Goal: Browse casually: Explore the website without a specific task or goal

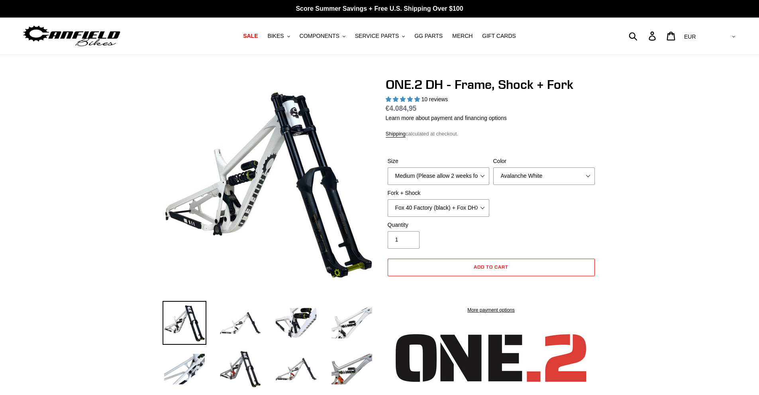
select select "highest-rating"
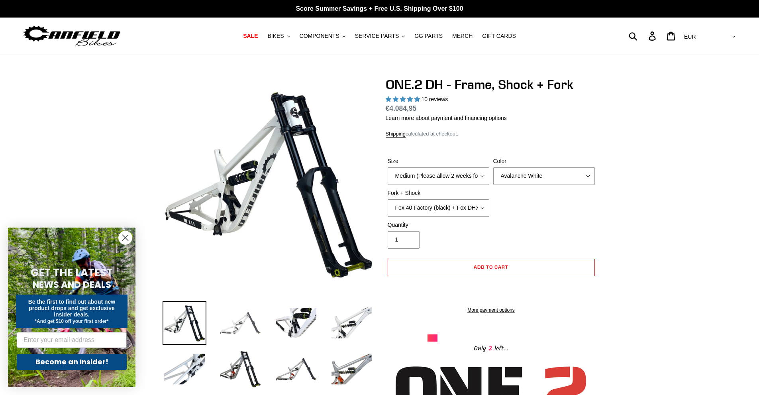
click at [244, 322] on img at bounding box center [240, 323] width 44 height 44
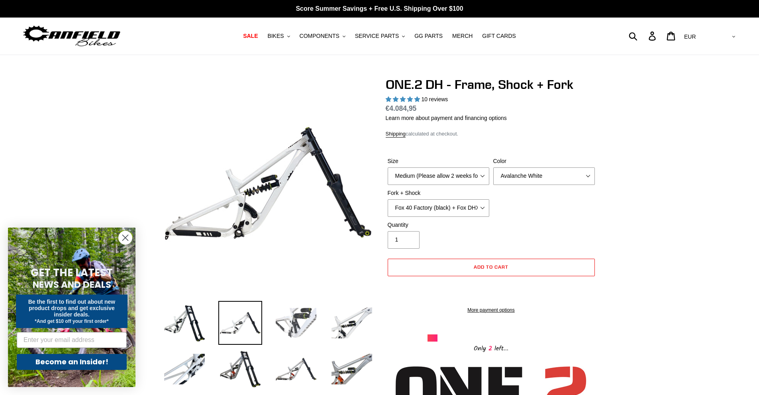
click at [291, 327] on img at bounding box center [296, 323] width 44 height 44
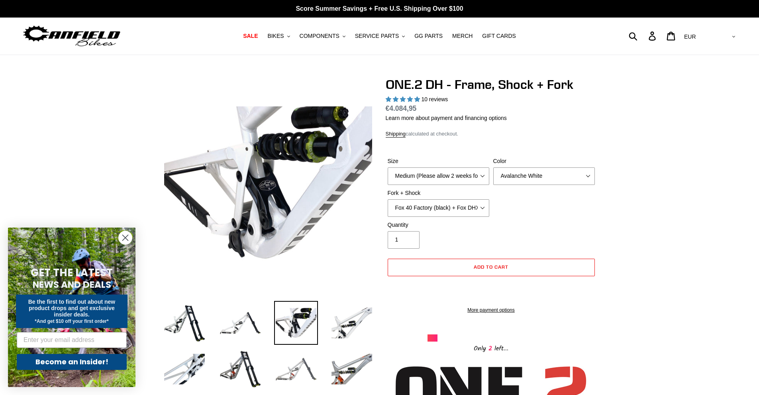
click at [296, 381] on img at bounding box center [296, 369] width 44 height 44
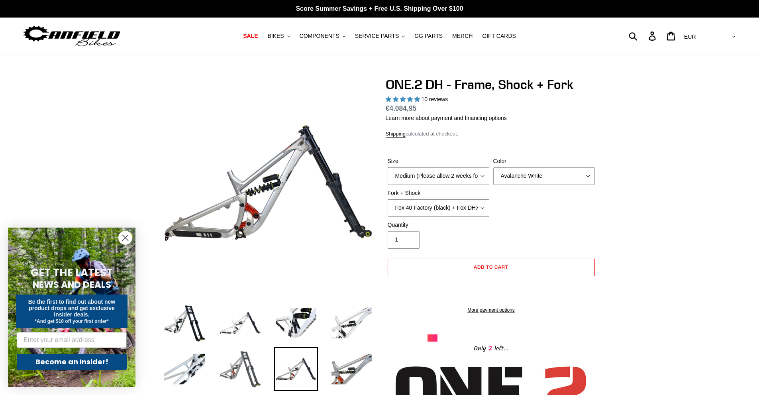
click at [249, 370] on img at bounding box center [240, 369] width 44 height 44
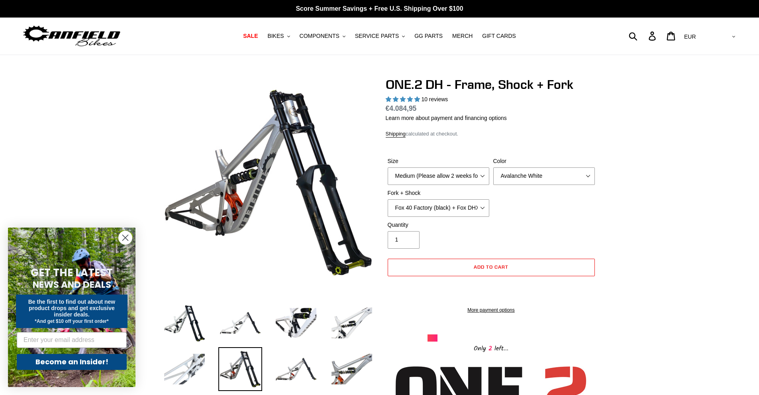
click at [174, 366] on img at bounding box center [185, 369] width 44 height 44
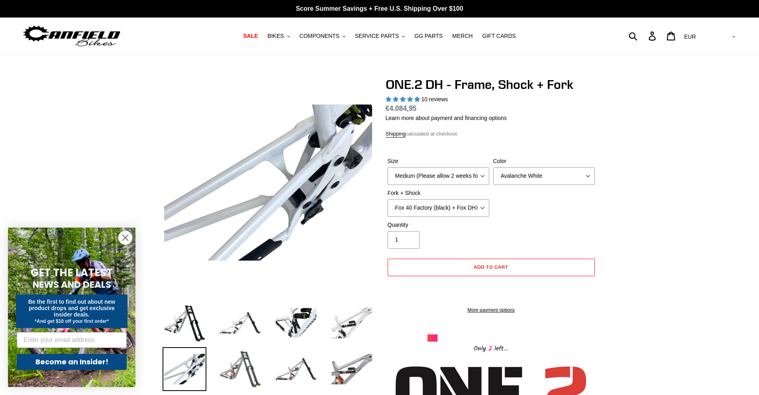
click at [249, 368] on img at bounding box center [240, 369] width 44 height 44
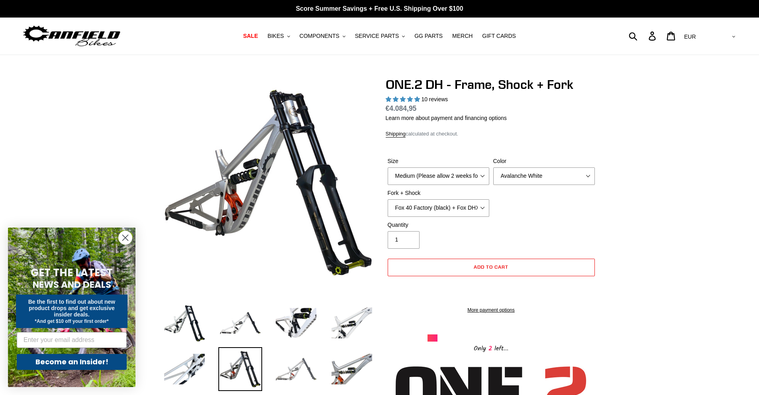
click at [295, 362] on img at bounding box center [296, 369] width 44 height 44
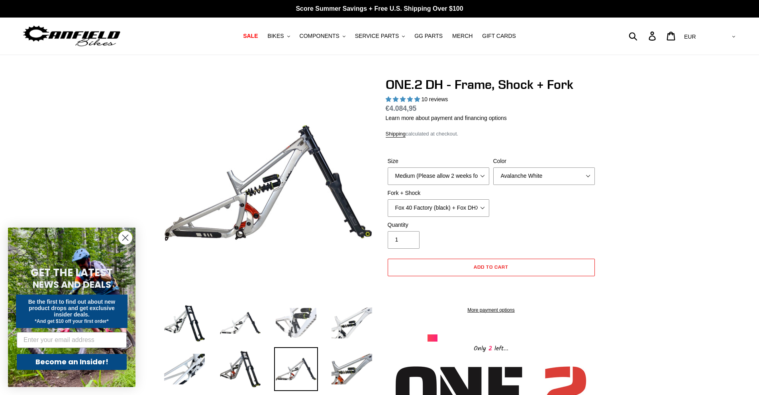
click at [299, 314] on img at bounding box center [296, 323] width 44 height 44
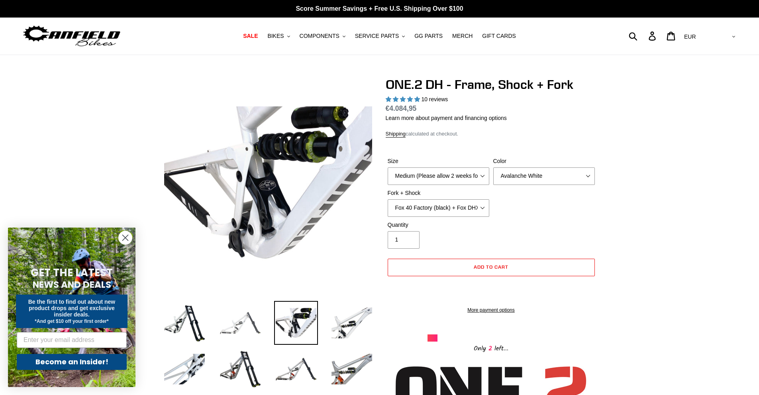
click at [242, 322] on img at bounding box center [240, 323] width 44 height 44
